Goal: Task Accomplishment & Management: Manage account settings

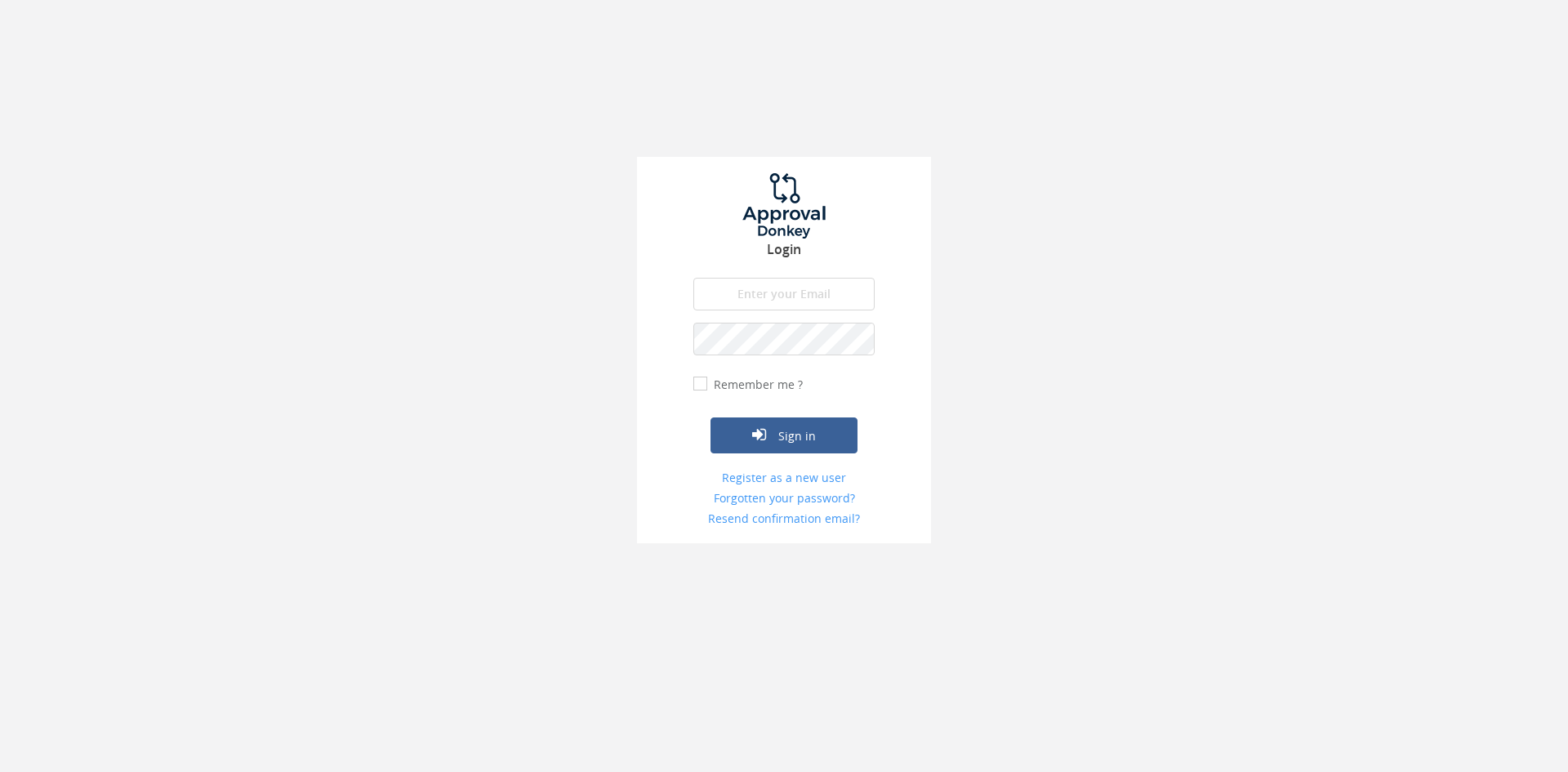
click at [827, 294] on input "email" at bounding box center [784, 294] width 181 height 33
type input "[EMAIL_ADDRESS][DOMAIN_NAME]"
click at [710, 418] on button "Sign in" at bounding box center [784, 435] width 147 height 36
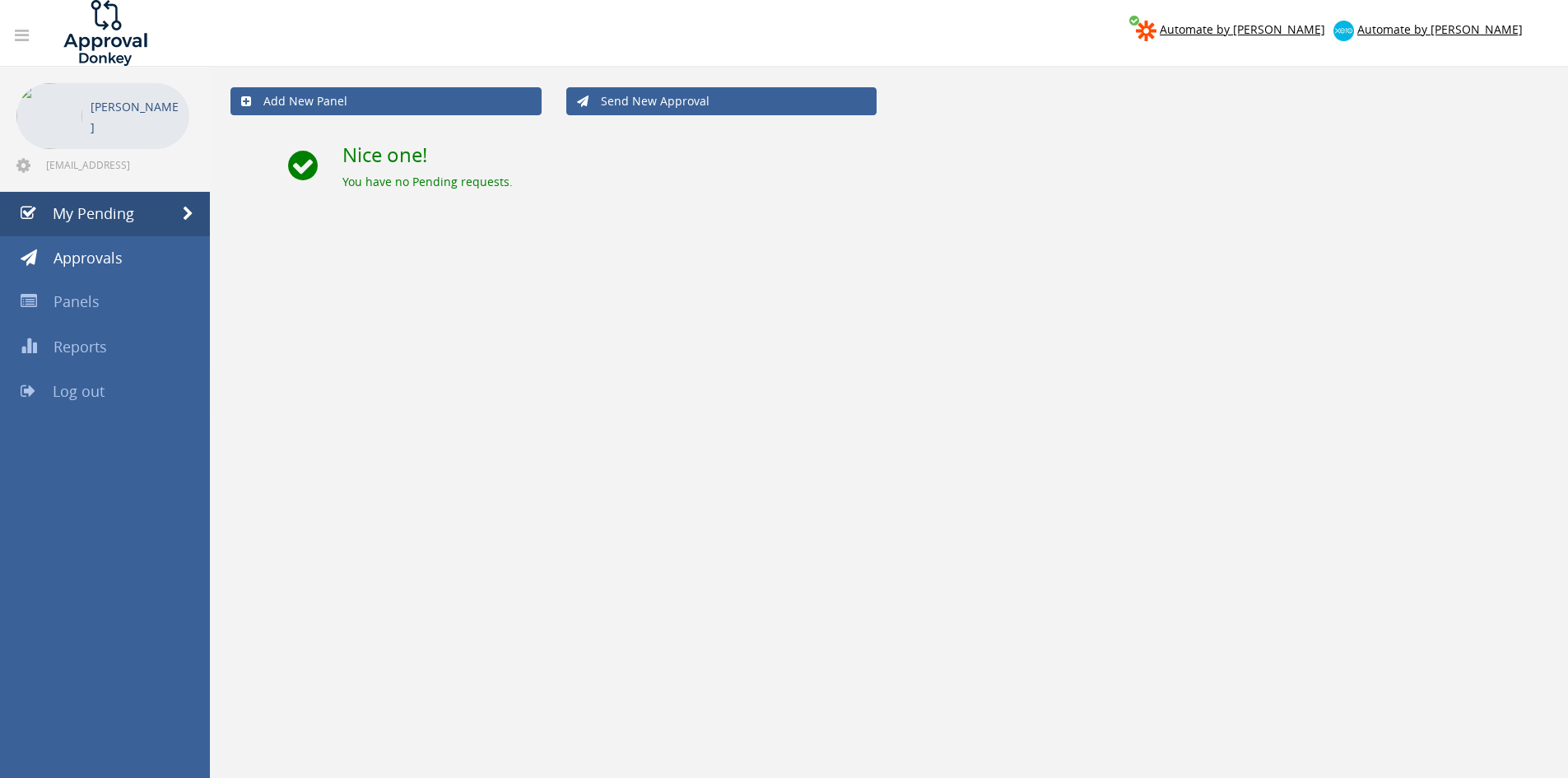
click at [92, 383] on span "Log out" at bounding box center [78, 390] width 52 height 20
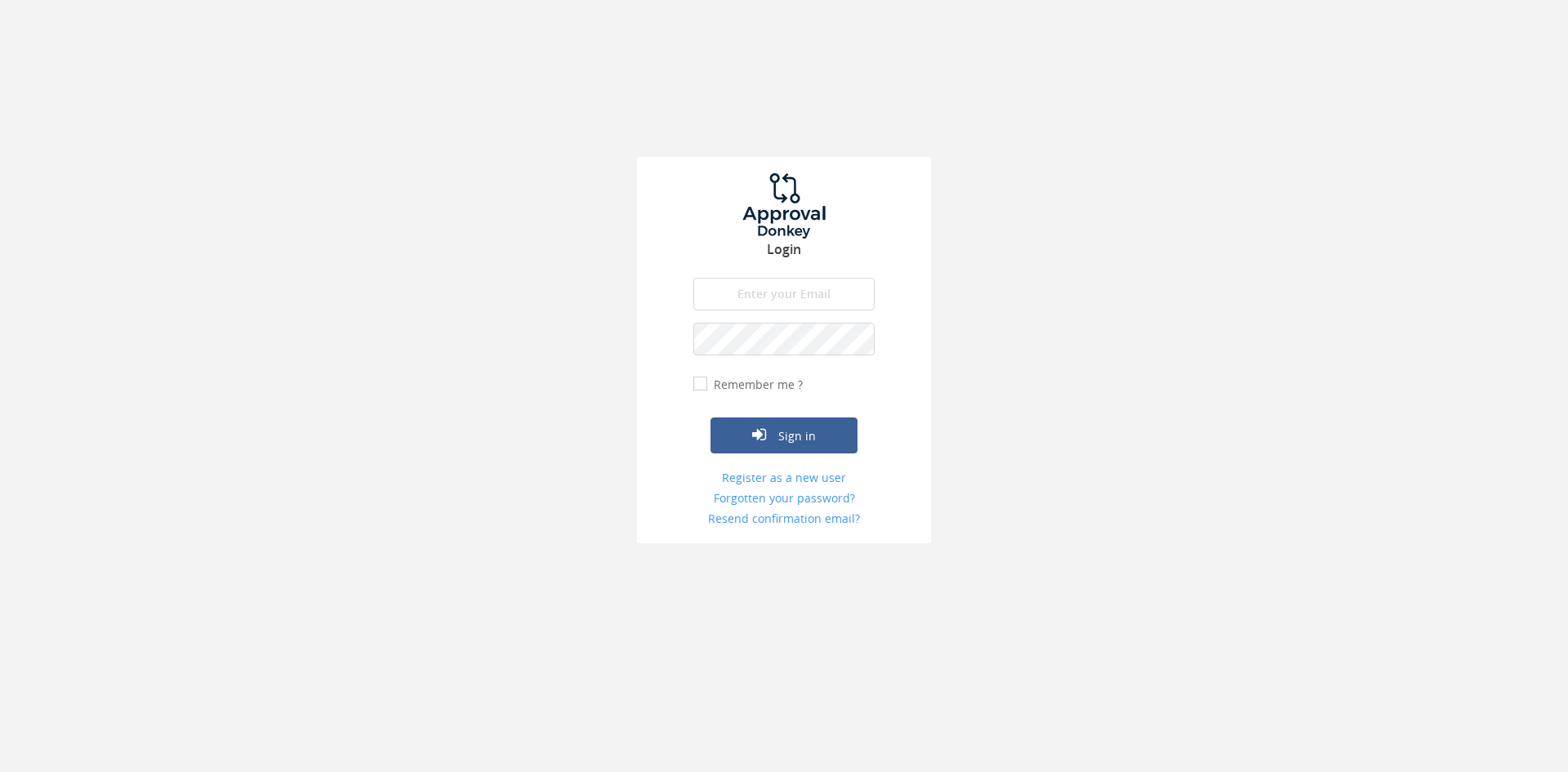
click at [867, 288] on input "email" at bounding box center [784, 294] width 181 height 33
type input "[EMAIL_ADDRESS][DOMAIN_NAME]"
click at [710, 418] on button "Sign in" at bounding box center [784, 435] width 147 height 36
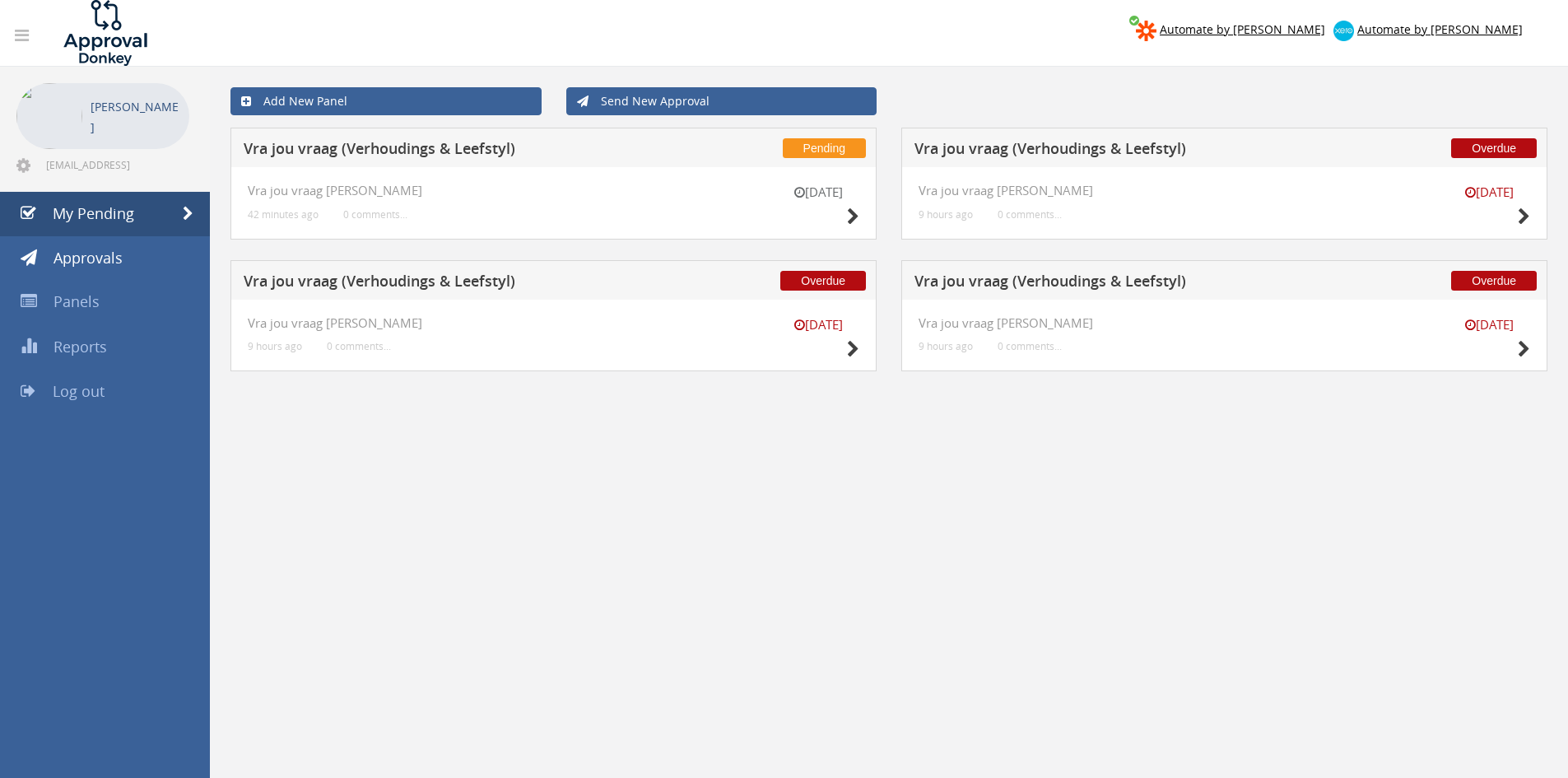
click at [1530, 356] on div "[DATE] Vra jou vraag [PERSON_NAME] 9 hours ago 0 comments..." at bounding box center [1225, 335] width 646 height 72
click at [1526, 351] on icon at bounding box center [1524, 350] width 13 height 17
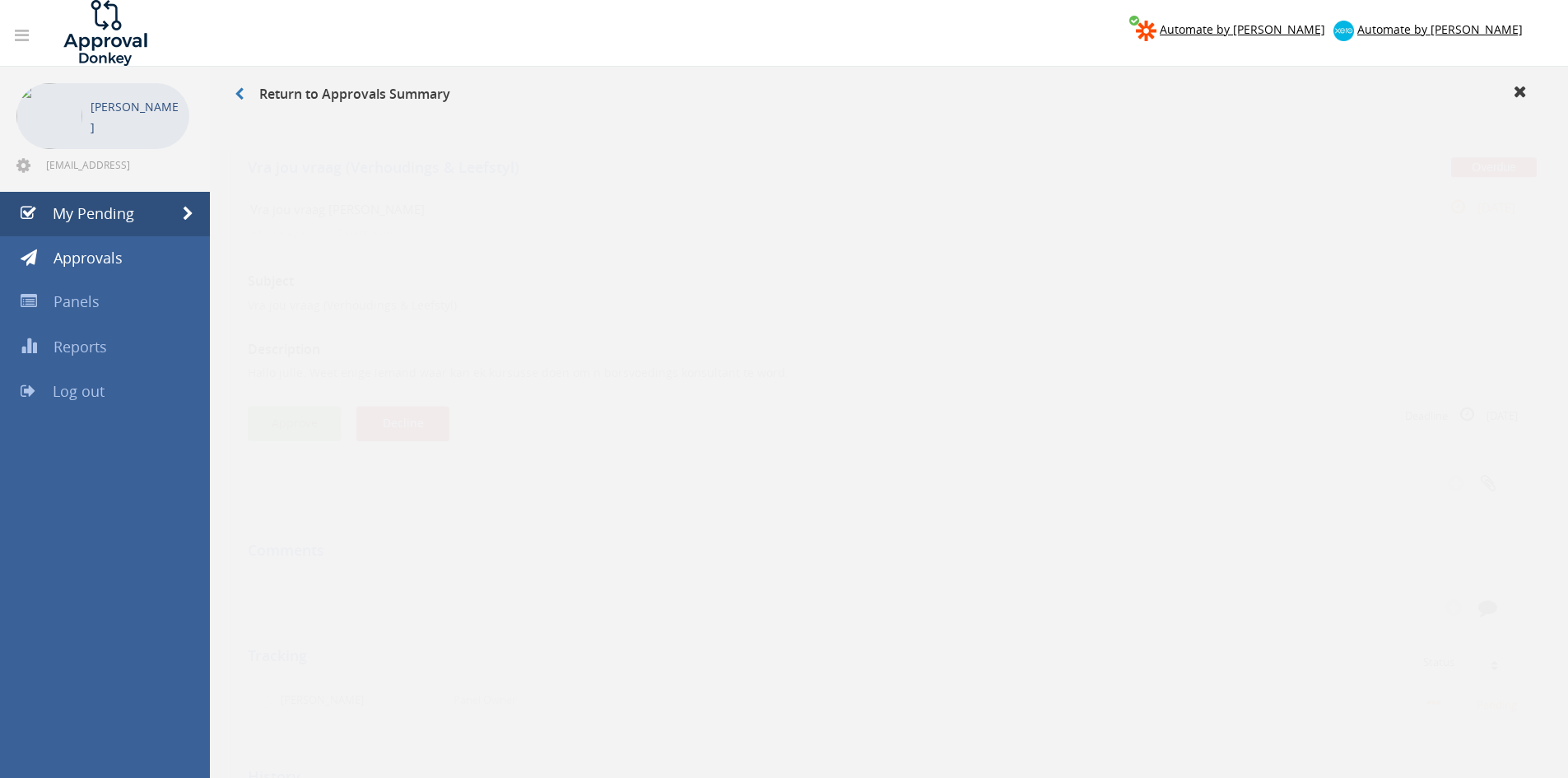
click at [271, 412] on button "Approve" at bounding box center [294, 408] width 93 height 36
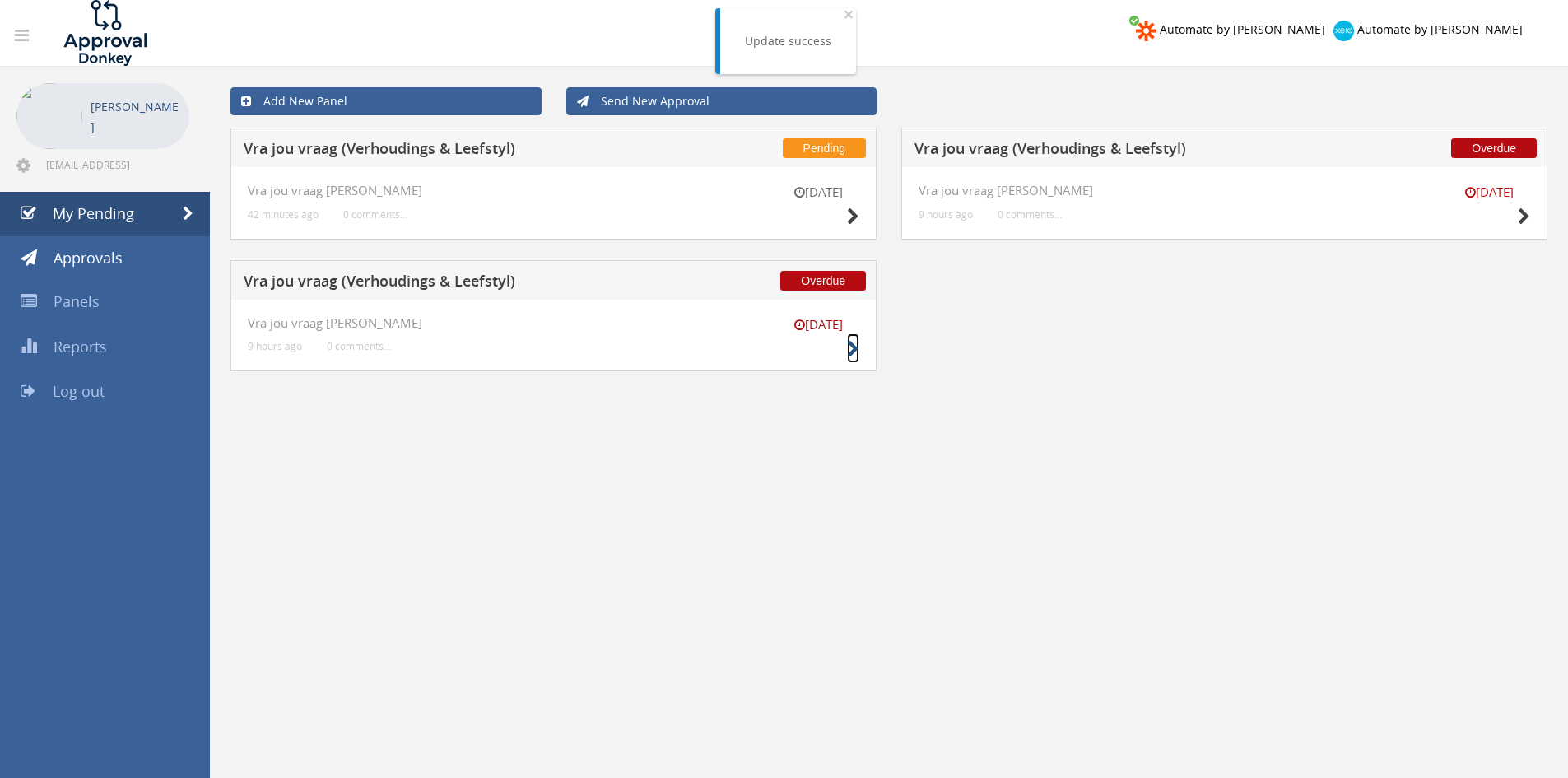
click at [850, 352] on icon at bounding box center [853, 350] width 13 height 17
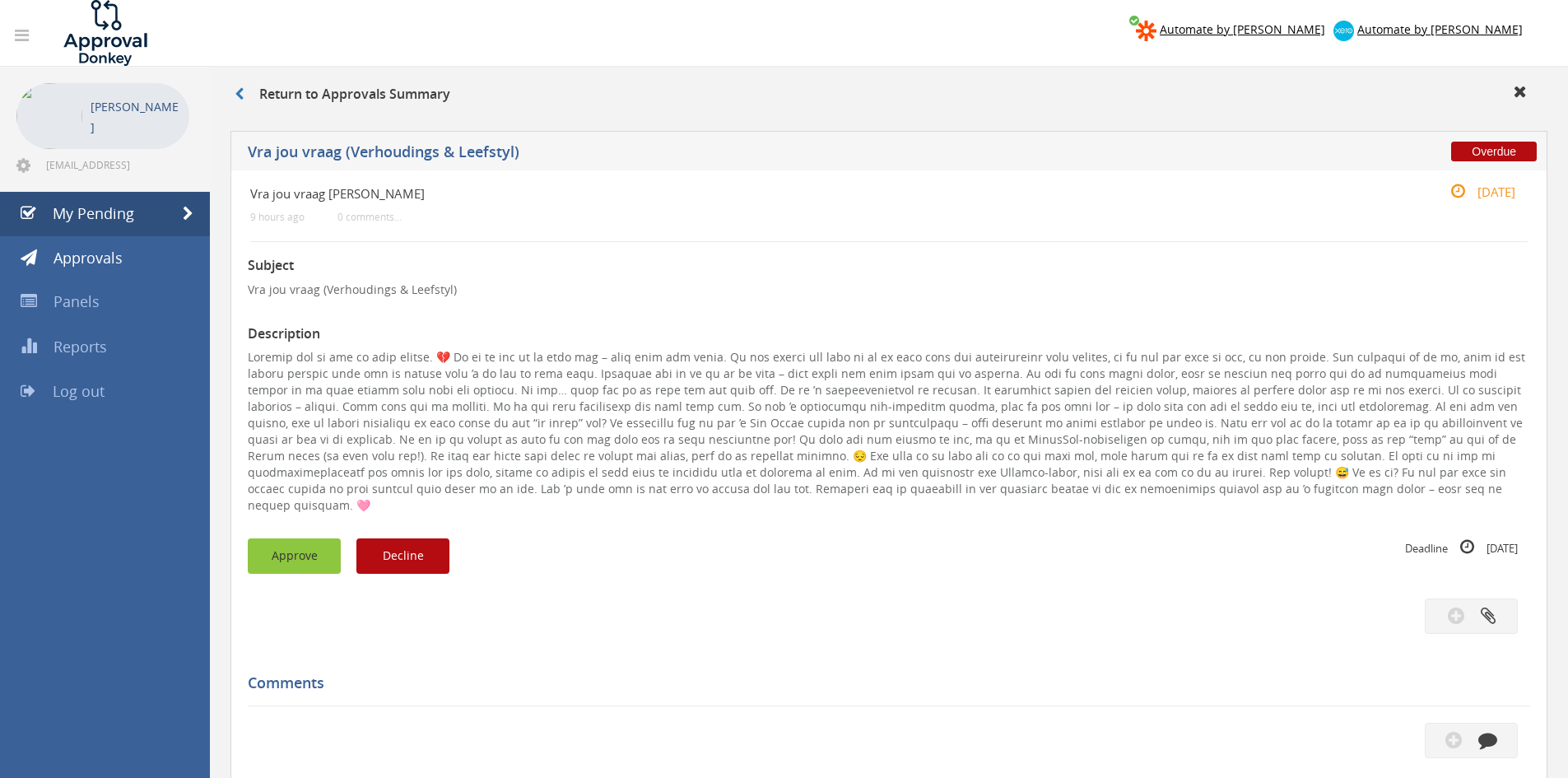
click at [299, 539] on button "Approve" at bounding box center [294, 557] width 93 height 36
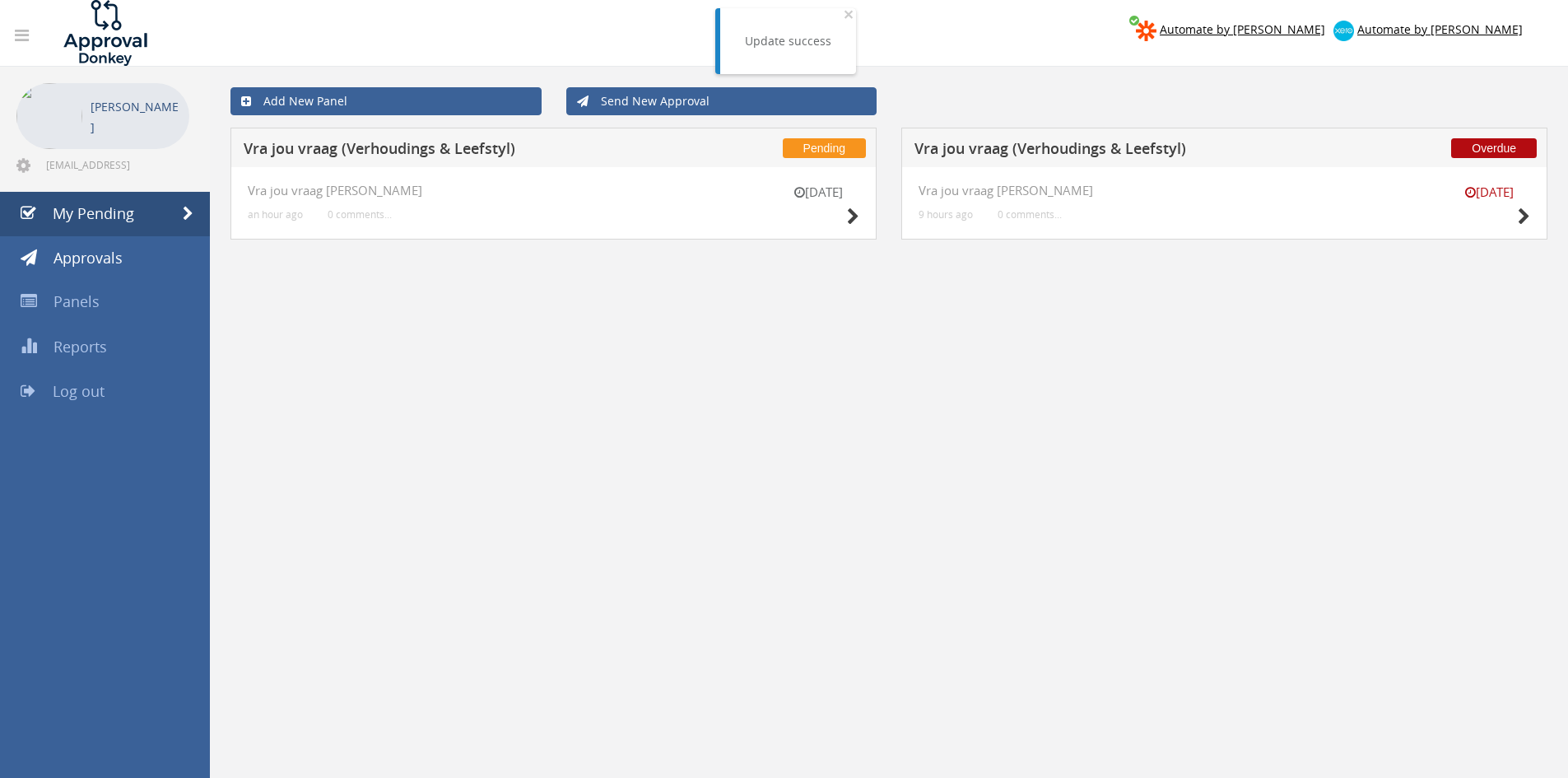
click at [1516, 220] on div "[DATE]" at bounding box center [1488, 206] width 82 height 47
click at [1522, 221] on icon at bounding box center [1524, 217] width 13 height 17
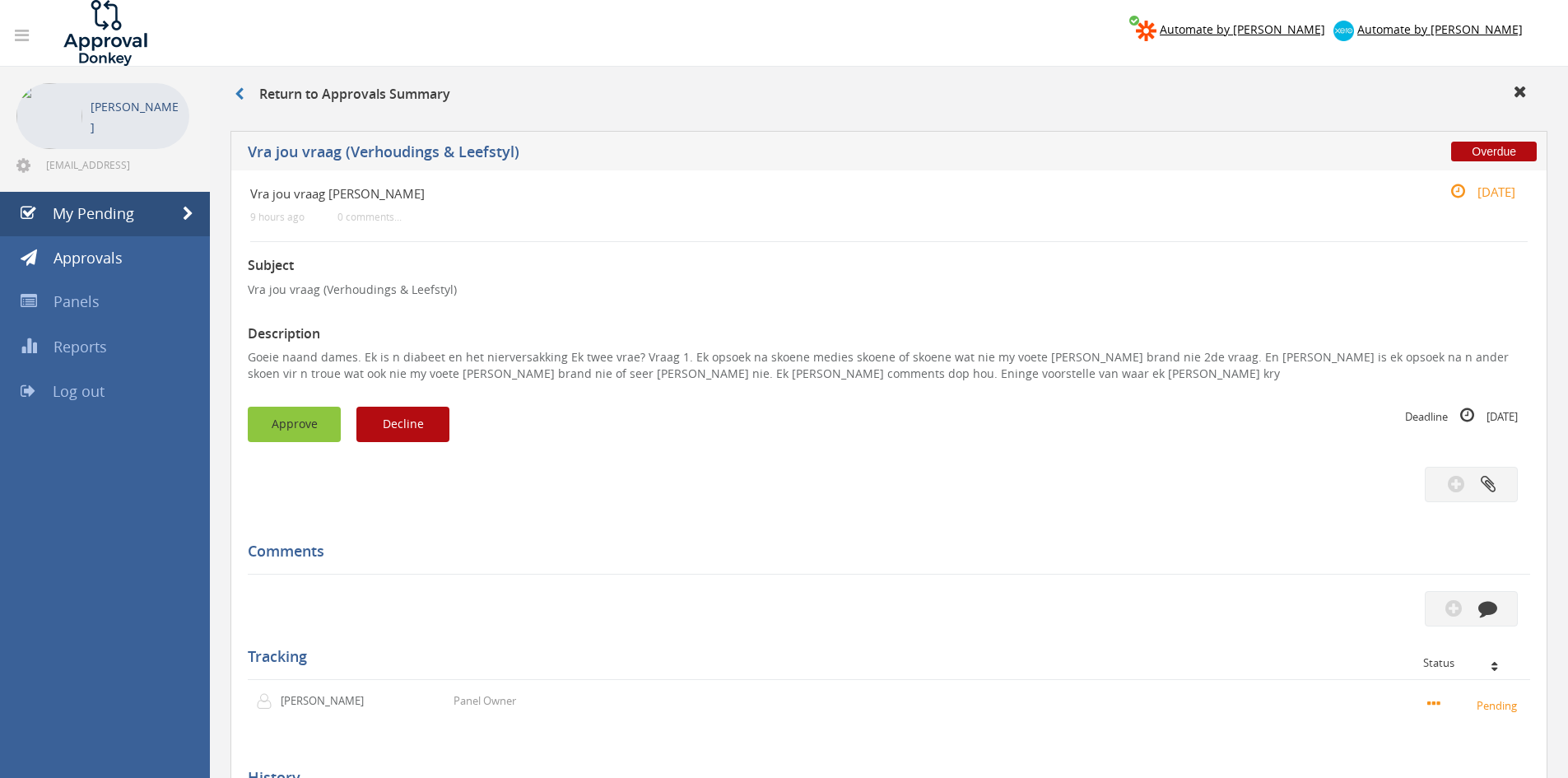
click at [321, 420] on button "Approve" at bounding box center [294, 424] width 93 height 36
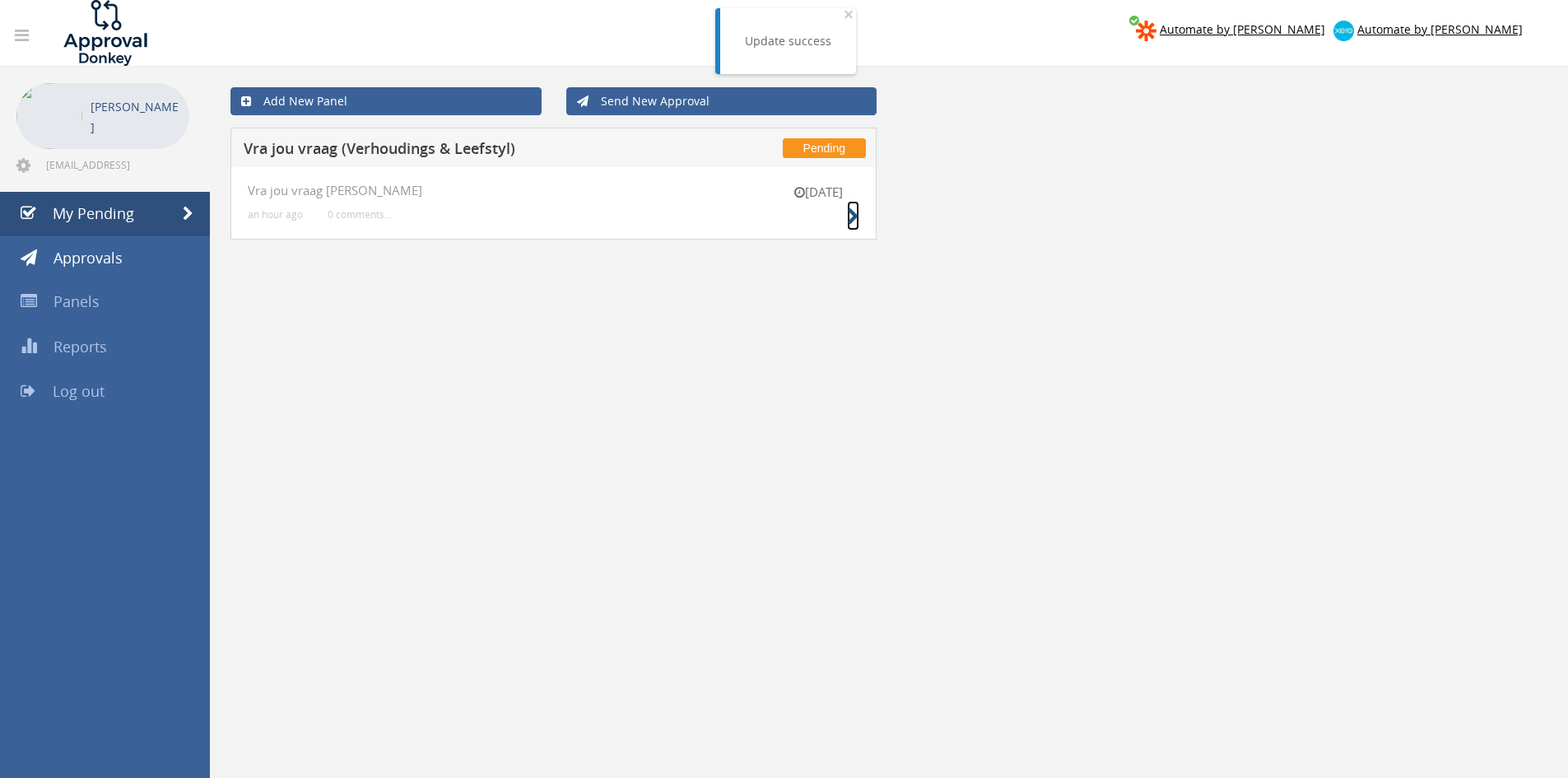
click at [858, 214] on icon at bounding box center [853, 217] width 13 height 17
